Goal: Task Accomplishment & Management: Use online tool/utility

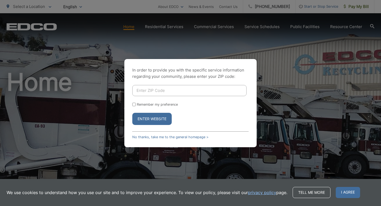
click at [142, 90] on input "Enter ZIP Code" at bounding box center [189, 90] width 114 height 11
type input "91902"
click at [144, 116] on button "Enter Website" at bounding box center [151, 119] width 39 height 12
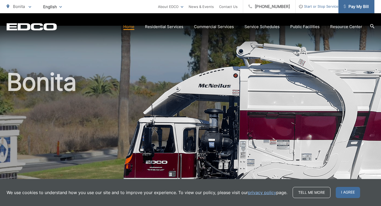
click at [360, 7] on span "Pay My Bill" at bounding box center [355, 6] width 25 height 6
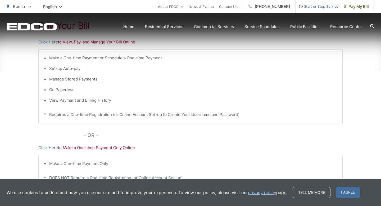
scroll to position [118, 0]
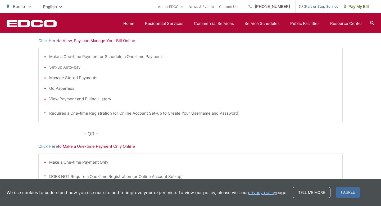
click at [104, 41] on p "Click Here to View, Pay, and Manage Your Bill Online" at bounding box center [190, 41] width 304 height 6
click at [52, 40] on link "Click Here" at bounding box center [48, 41] width 20 height 6
